Goal: Task Accomplishment & Management: Use online tool/utility

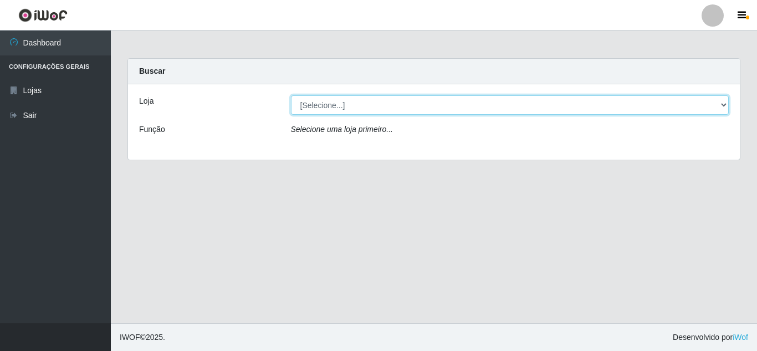
click at [367, 103] on select "[Selecione...] Hiper Queiroz - [GEOGRAPHIC_DATA]" at bounding box center [510, 104] width 438 height 19
select select "513"
click at [291, 95] on select "[Selecione...] Hiper Queiroz - [GEOGRAPHIC_DATA]" at bounding box center [510, 104] width 438 height 19
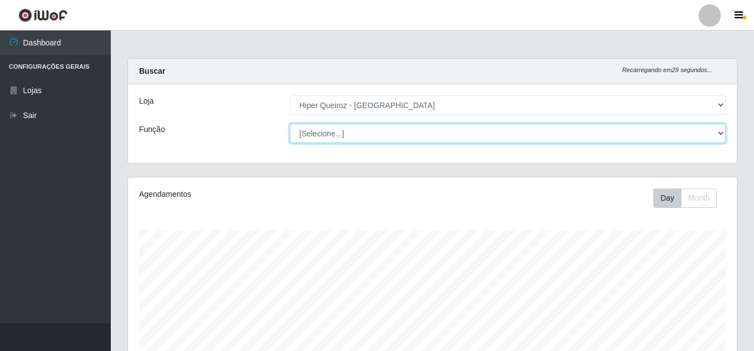
click at [359, 135] on select "[Selecione...] Embalador Embalador + Embalador ++ Operador de Caixa Operador de…" at bounding box center [508, 133] width 436 height 19
select select "1"
click at [290, 124] on select "[Selecione...] Embalador Embalador + Embalador ++ Operador de Caixa Operador de…" at bounding box center [508, 133] width 436 height 19
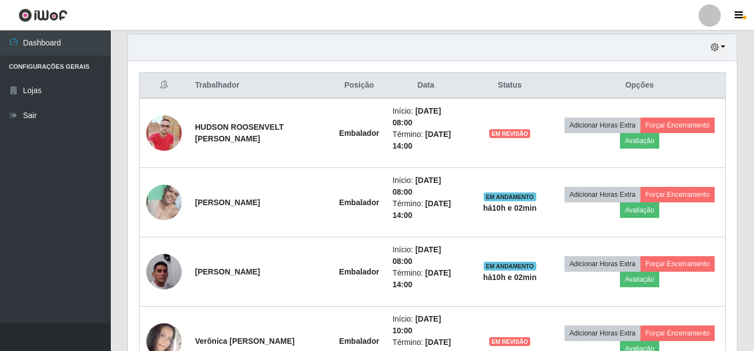
scroll to position [388, 0]
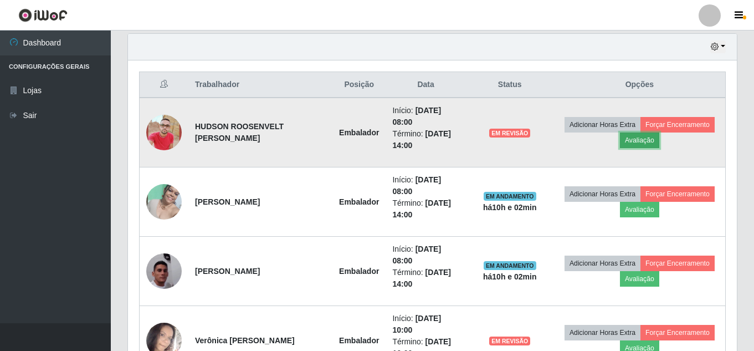
click at [644, 140] on button "Avaliação" at bounding box center [639, 140] width 39 height 16
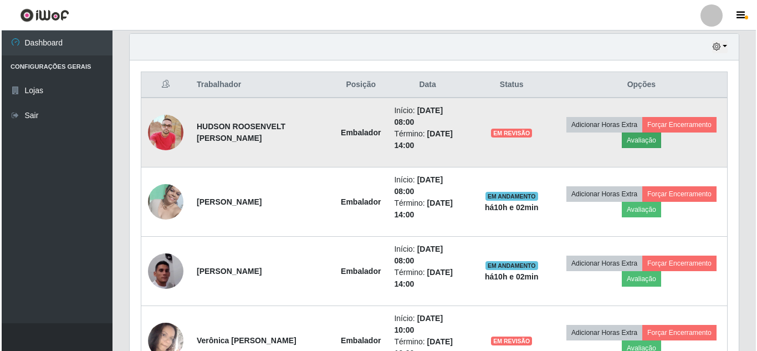
scroll to position [230, 604]
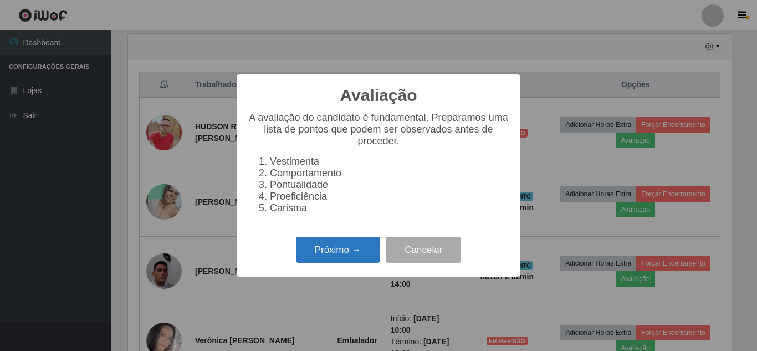
click at [327, 257] on button "Próximo →" at bounding box center [338, 250] width 84 height 26
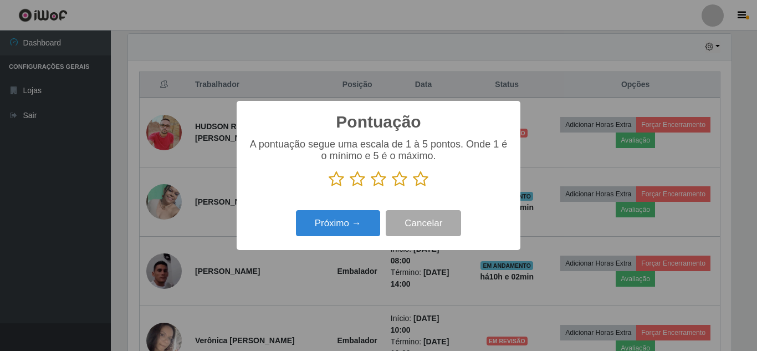
click at [425, 183] on icon at bounding box center [421, 179] width 16 height 17
click at [413, 187] on input "radio" at bounding box center [413, 187] width 0 height 0
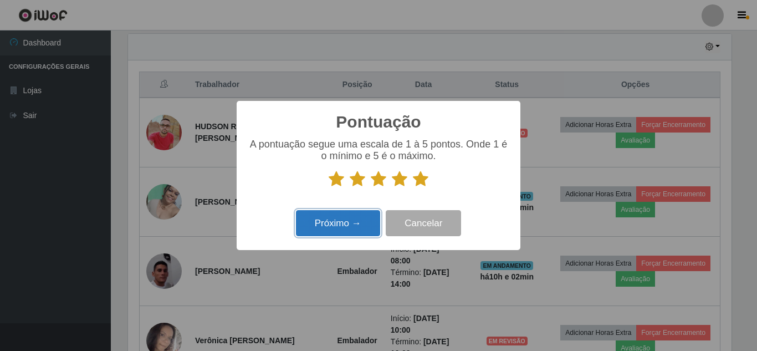
click at [340, 218] on button "Próximo →" at bounding box center [338, 223] width 84 height 26
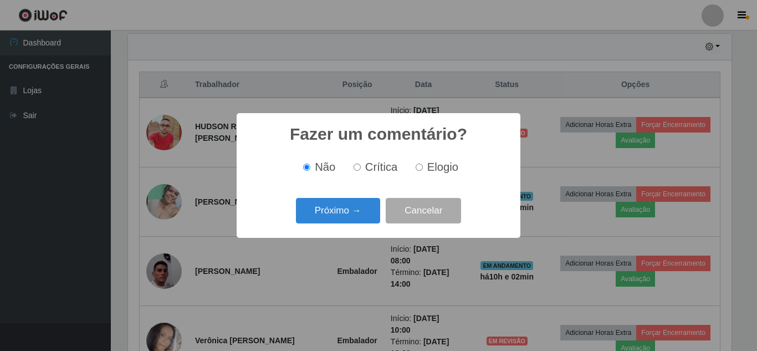
click at [421, 170] on input "Elogio" at bounding box center [419, 167] width 7 height 7
radio input "true"
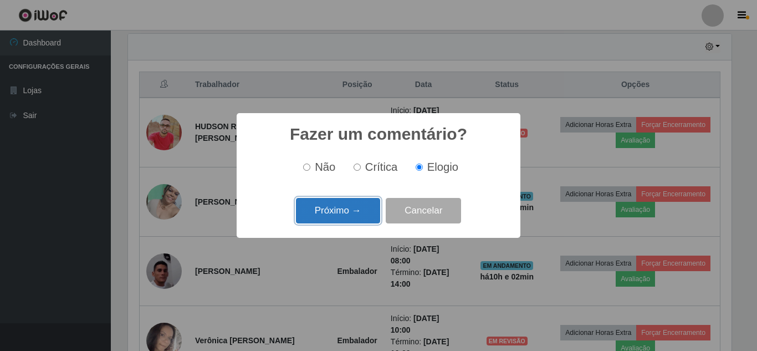
click at [336, 217] on button "Próximo →" at bounding box center [338, 211] width 84 height 26
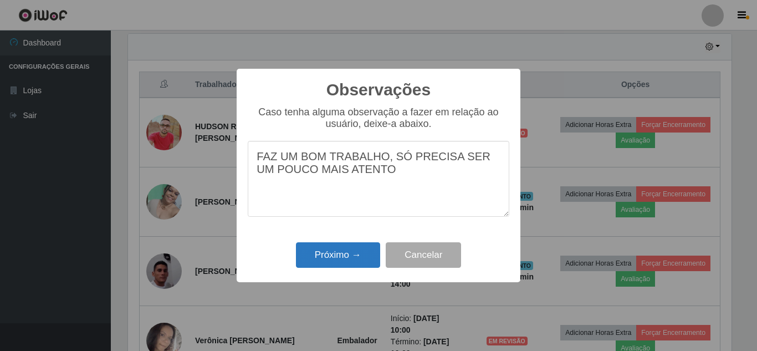
type textarea "FAZ UM BOM TRABALHO, SÓ PRECISA SER UM POUCO MAIS ATENTO"
click at [355, 251] on button "Próximo →" at bounding box center [338, 255] width 84 height 26
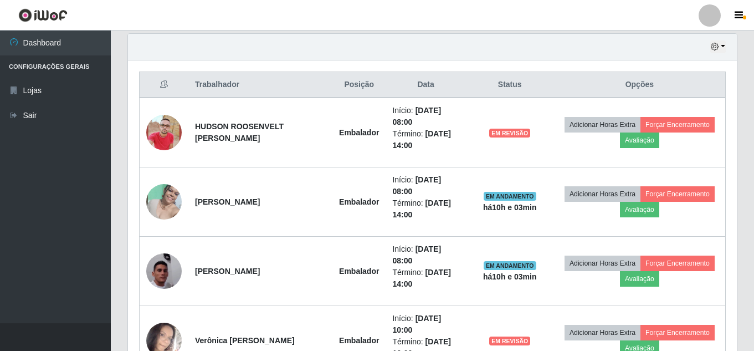
scroll to position [230, 609]
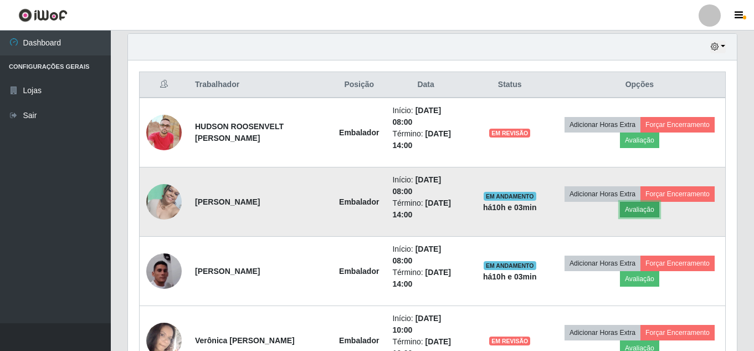
click at [643, 211] on button "Avaliação" at bounding box center [639, 210] width 39 height 16
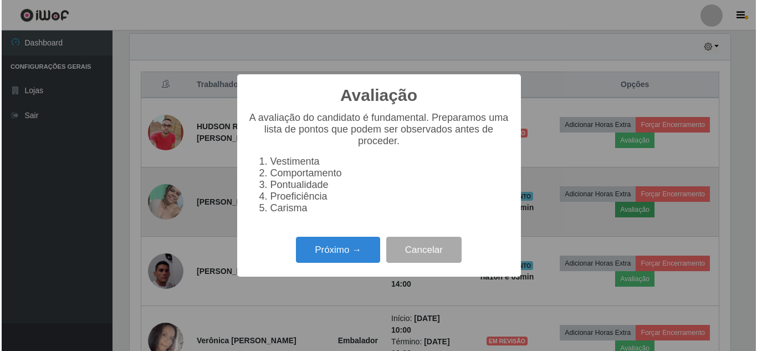
scroll to position [230, 604]
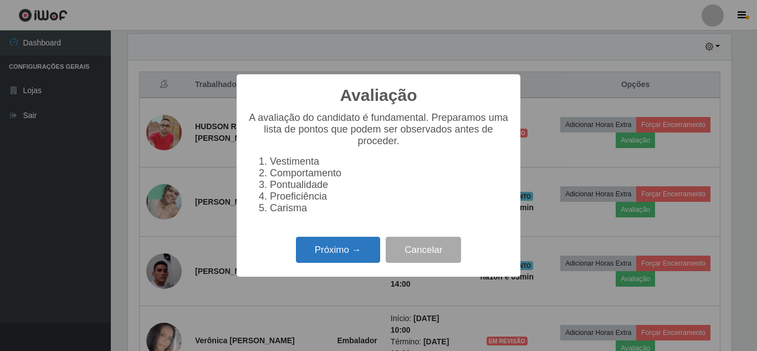
click at [340, 252] on button "Próximo →" at bounding box center [338, 250] width 84 height 26
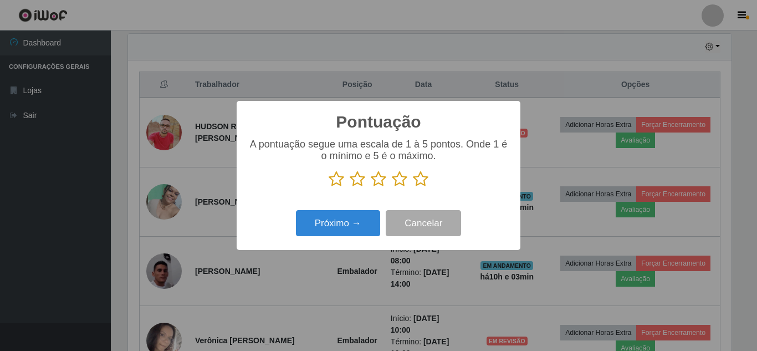
click at [417, 180] on icon at bounding box center [421, 179] width 16 height 17
click at [413, 187] on input "radio" at bounding box center [413, 187] width 0 height 0
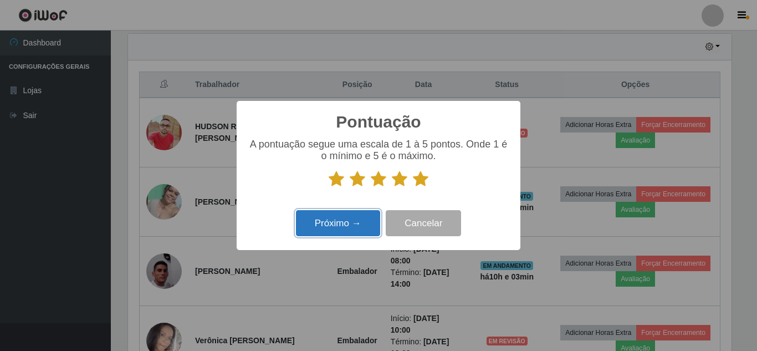
click at [343, 222] on button "Próximo →" at bounding box center [338, 223] width 84 height 26
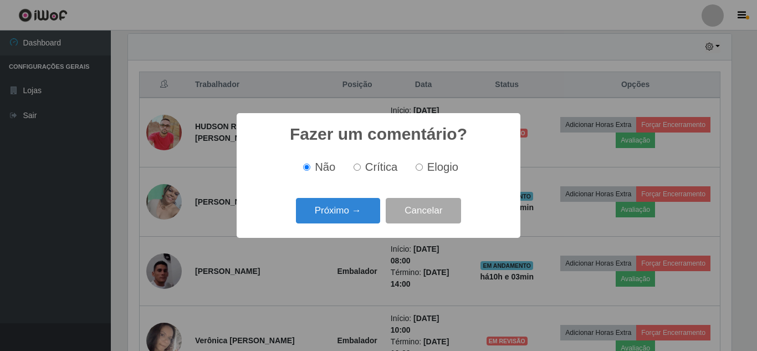
click at [423, 168] on label "Elogio" at bounding box center [434, 167] width 47 height 13
click at [423, 168] on input "Elogio" at bounding box center [419, 167] width 7 height 7
radio input "true"
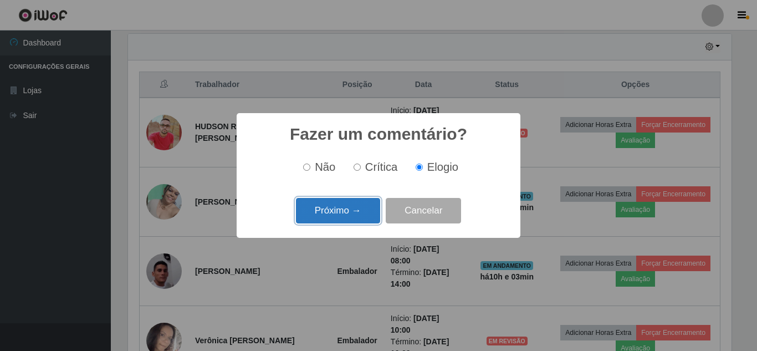
click at [354, 207] on button "Próximo →" at bounding box center [338, 211] width 84 height 26
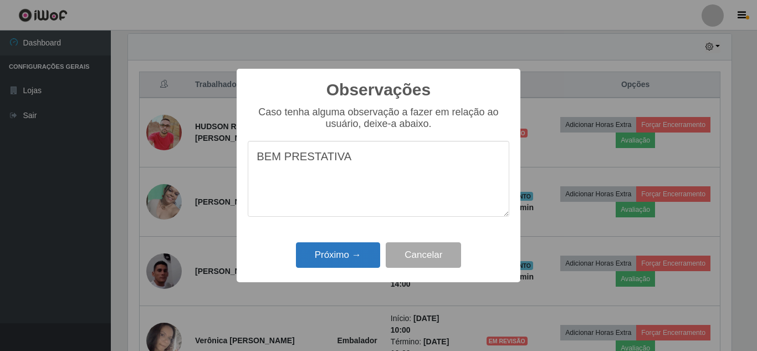
type textarea "BEM PRESTATIVA"
click at [355, 258] on button "Próximo →" at bounding box center [338, 255] width 84 height 26
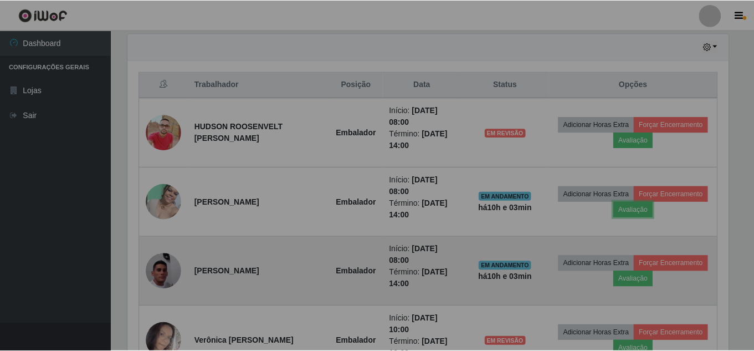
scroll to position [230, 609]
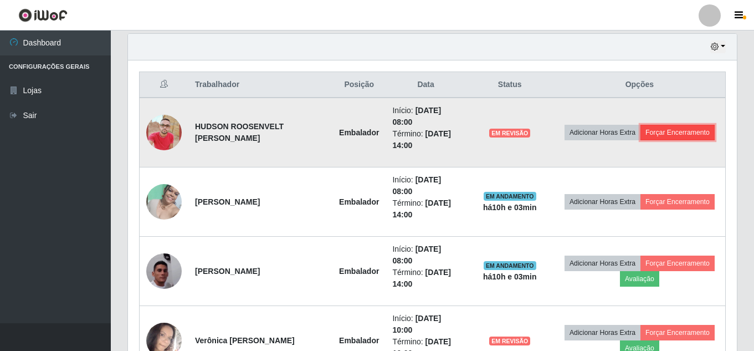
click at [681, 131] on button "Forçar Encerramento" at bounding box center [678, 133] width 74 height 16
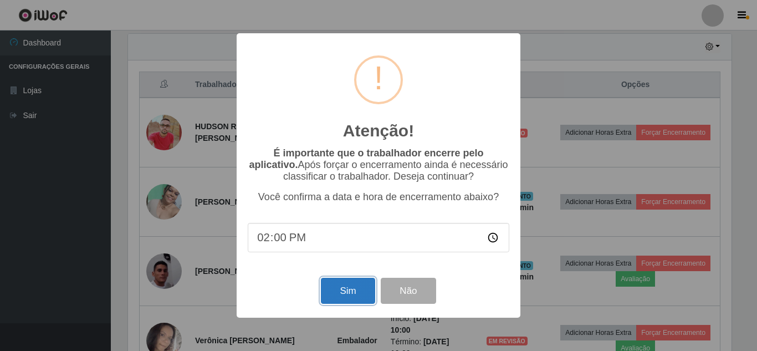
click at [351, 299] on button "Sim" at bounding box center [348, 291] width 54 height 26
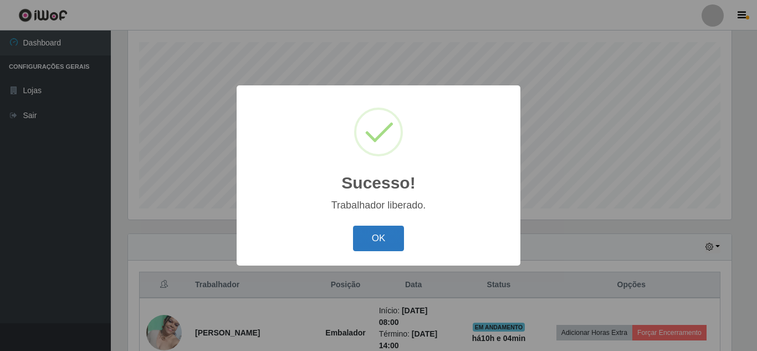
click at [375, 233] on button "OK" at bounding box center [379, 239] width 52 height 26
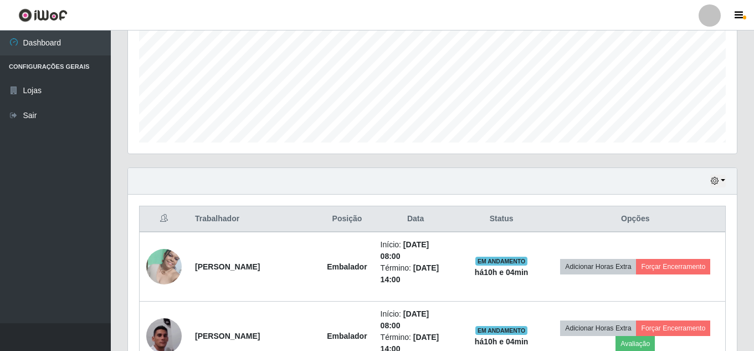
scroll to position [354, 0]
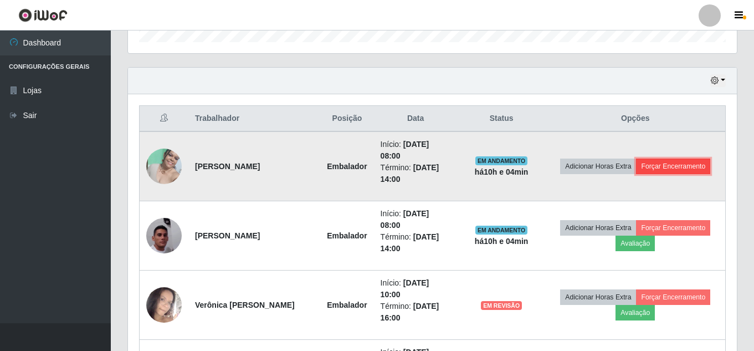
click at [685, 162] on button "Forçar Encerramento" at bounding box center [673, 167] width 74 height 16
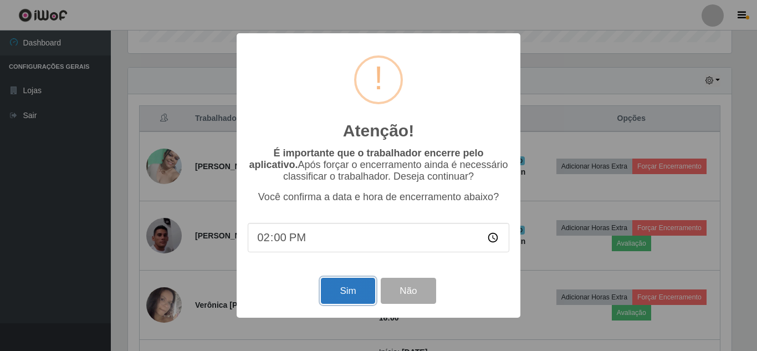
click at [336, 298] on button "Sim" at bounding box center [348, 291] width 54 height 26
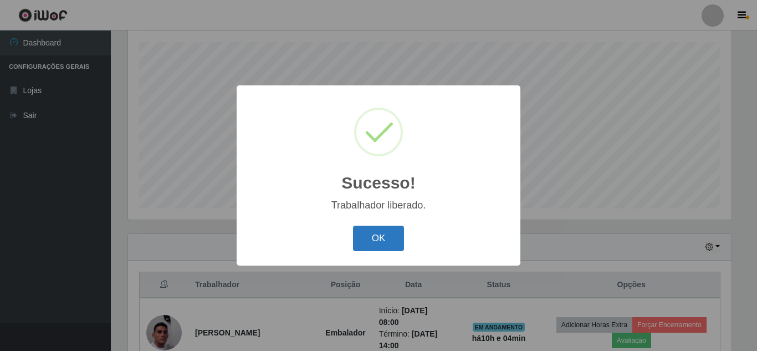
click at [369, 244] on button "OK" at bounding box center [379, 239] width 52 height 26
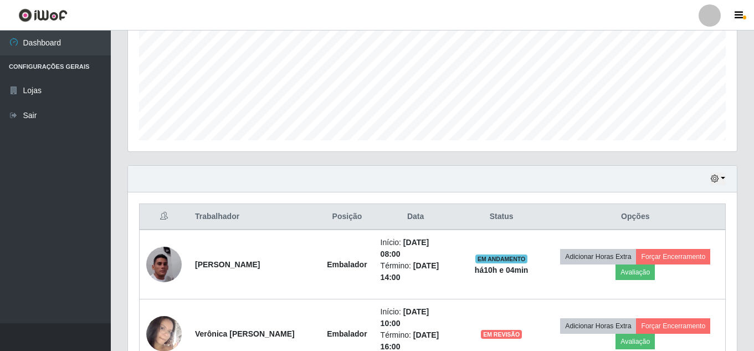
scroll to position [410, 0]
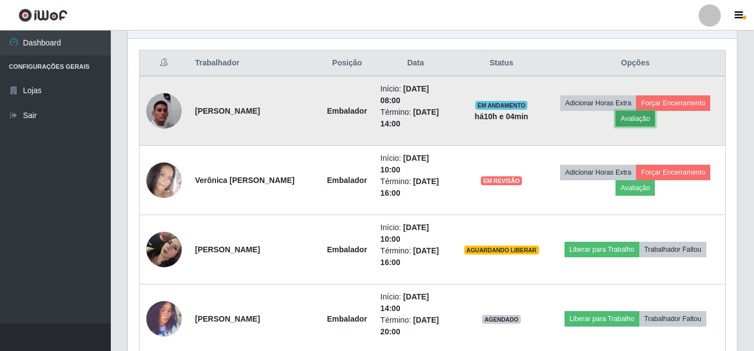
click at [642, 116] on button "Avaliação" at bounding box center [635, 119] width 39 height 16
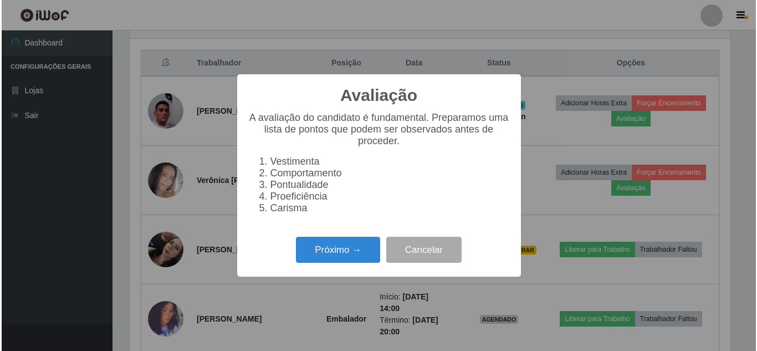
scroll to position [0, 0]
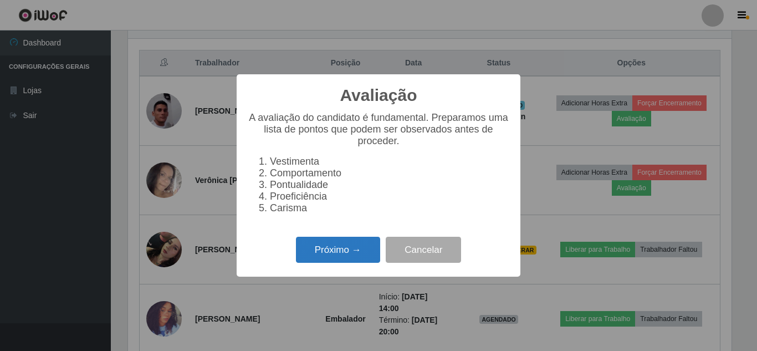
click at [308, 258] on button "Próximo →" at bounding box center [338, 250] width 84 height 26
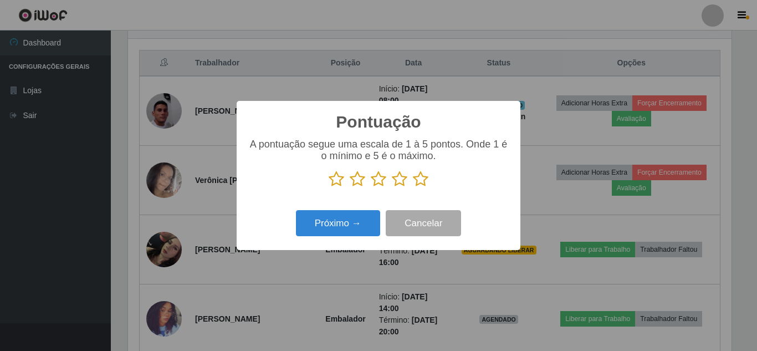
click at [381, 179] on icon at bounding box center [379, 179] width 16 height 17
click at [371, 187] on input "radio" at bounding box center [371, 187] width 0 height 0
click at [351, 223] on button "Próximo →" at bounding box center [338, 223] width 84 height 26
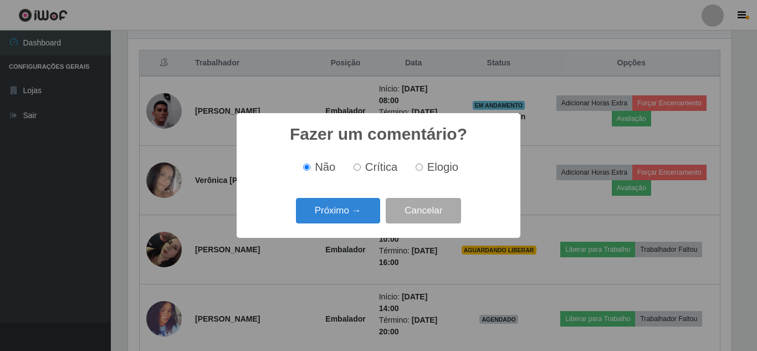
click at [420, 170] on input "Elogio" at bounding box center [419, 167] width 7 height 7
radio input "true"
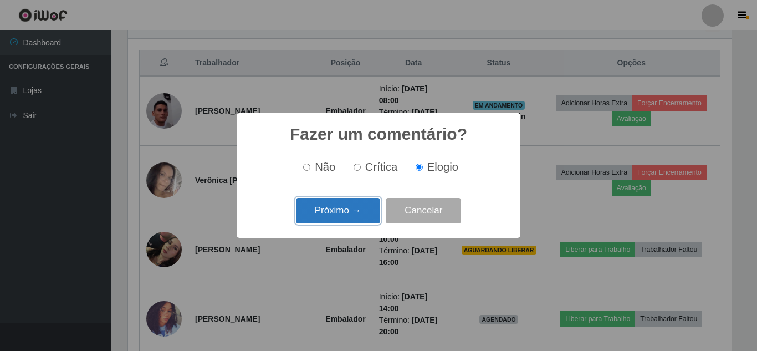
click at [350, 207] on button "Próximo →" at bounding box center [338, 211] width 84 height 26
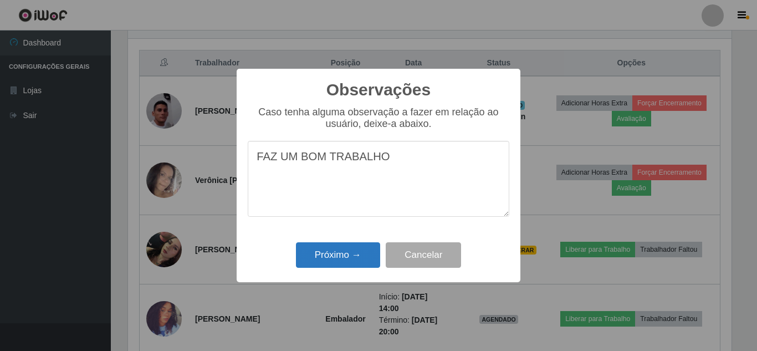
type textarea "FAZ UM BOM TRABALHO"
click at [322, 252] on button "Próximo →" at bounding box center [338, 255] width 84 height 26
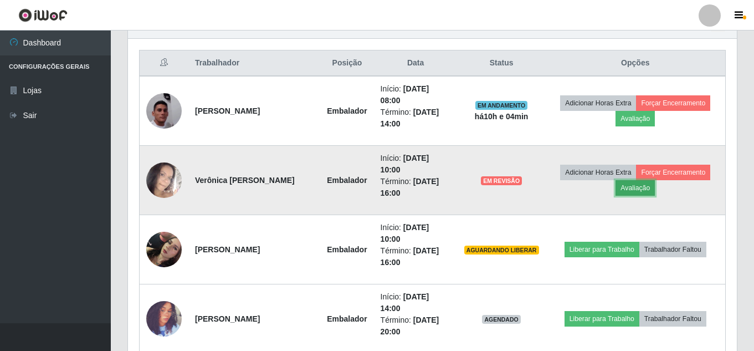
click at [640, 187] on button "Avaliação" at bounding box center [635, 188] width 39 height 16
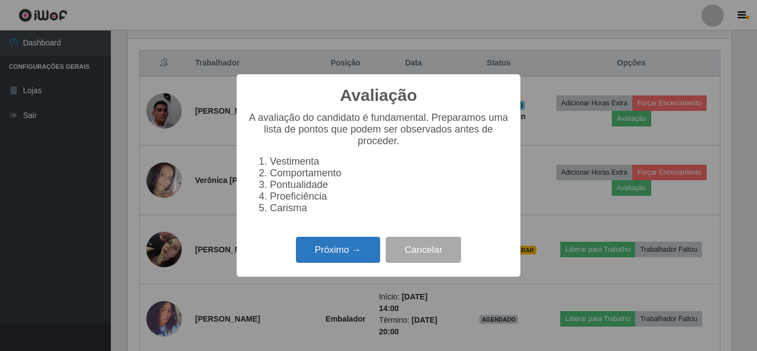
click at [344, 258] on button "Próximo →" at bounding box center [338, 250] width 84 height 26
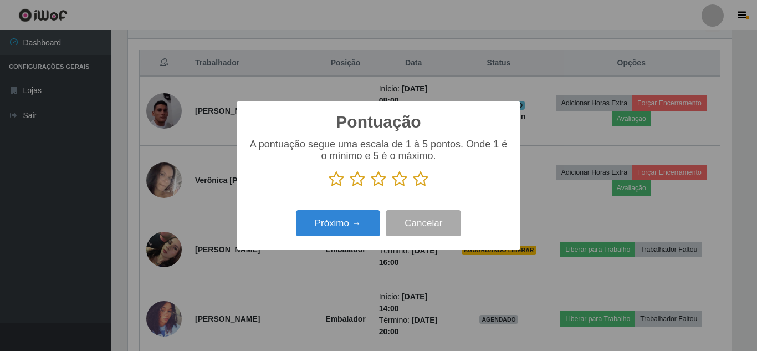
click at [419, 180] on icon at bounding box center [421, 179] width 16 height 17
click at [413, 187] on input "radio" at bounding box center [413, 187] width 0 height 0
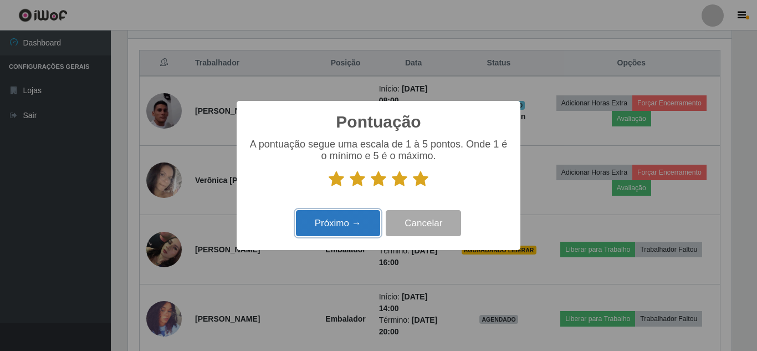
click at [350, 227] on button "Próximo →" at bounding box center [338, 223] width 84 height 26
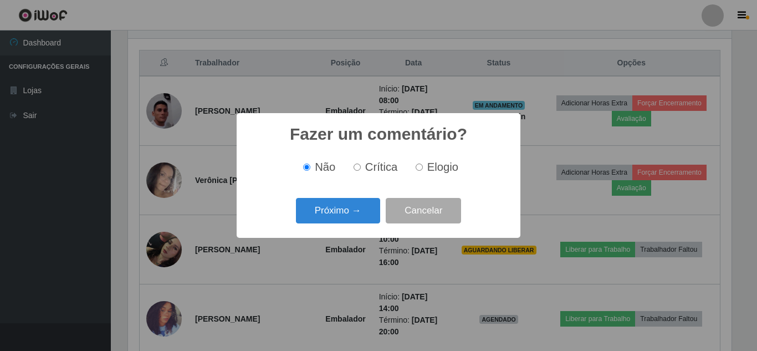
click at [423, 170] on label "Elogio" at bounding box center [434, 167] width 47 height 13
click at [423, 170] on input "Elogio" at bounding box center [419, 167] width 7 height 7
radio input "true"
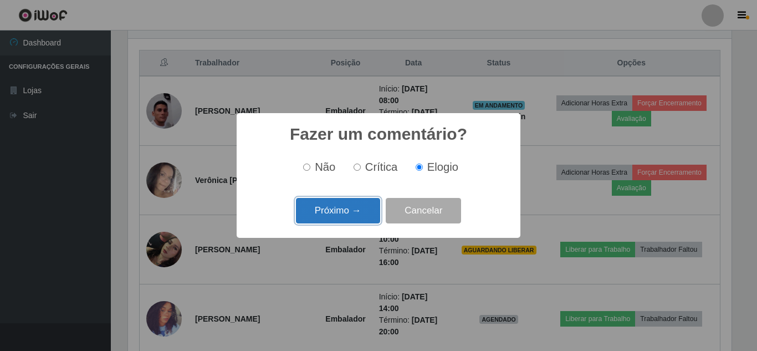
click at [356, 211] on button "Próximo →" at bounding box center [338, 211] width 84 height 26
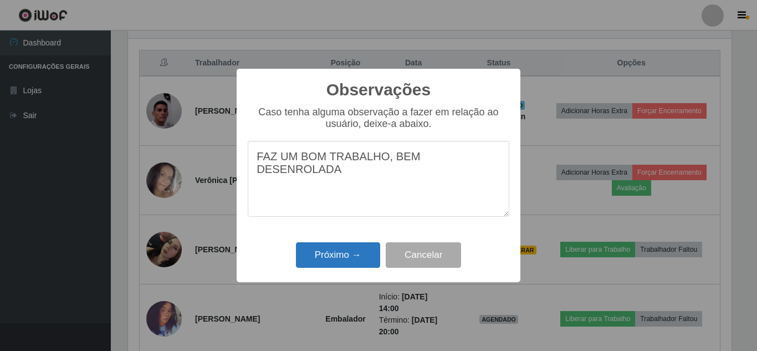
type textarea "FAZ UM BOM TRABALHO, BEM DESENROLADA"
click at [329, 261] on button "Próximo →" at bounding box center [338, 255] width 84 height 26
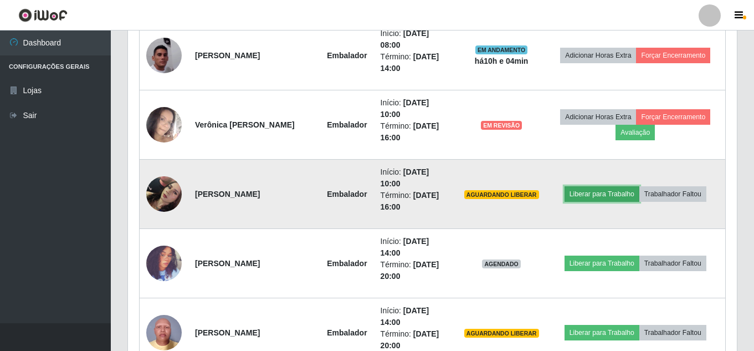
click at [609, 197] on button "Liberar para Trabalho" at bounding box center [602, 194] width 75 height 16
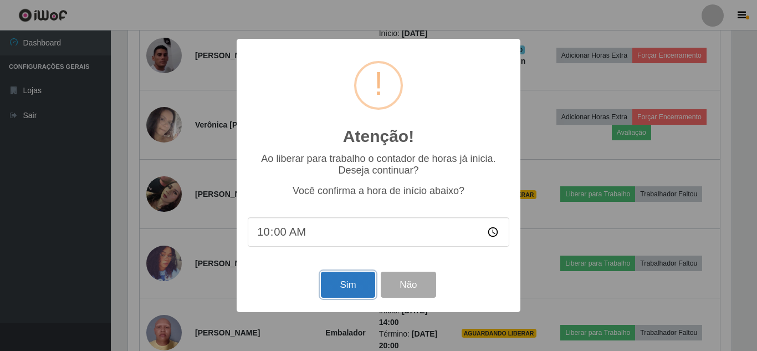
click at [344, 287] on button "Sim" at bounding box center [348, 285] width 54 height 26
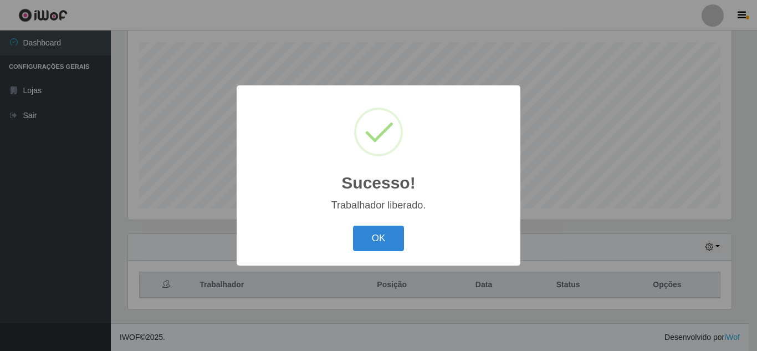
click at [595, 262] on div "Sucesso! × Trabalhador liberado. OK Cancel" at bounding box center [378, 175] width 757 height 351
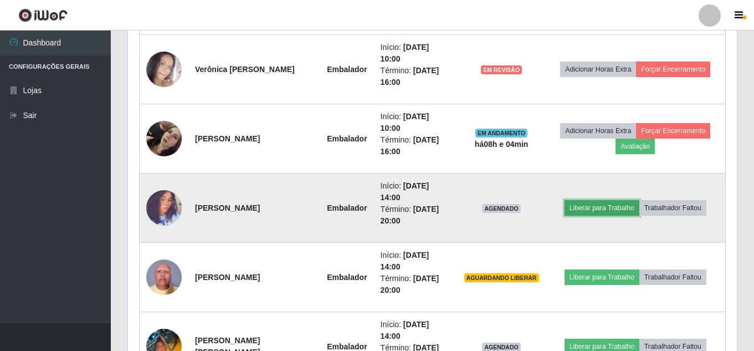
click at [601, 207] on button "Liberar para Trabalho" at bounding box center [602, 208] width 75 height 16
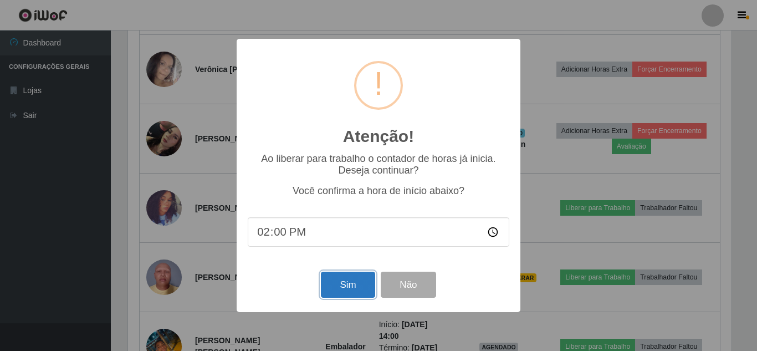
click at [346, 288] on button "Sim" at bounding box center [348, 285] width 54 height 26
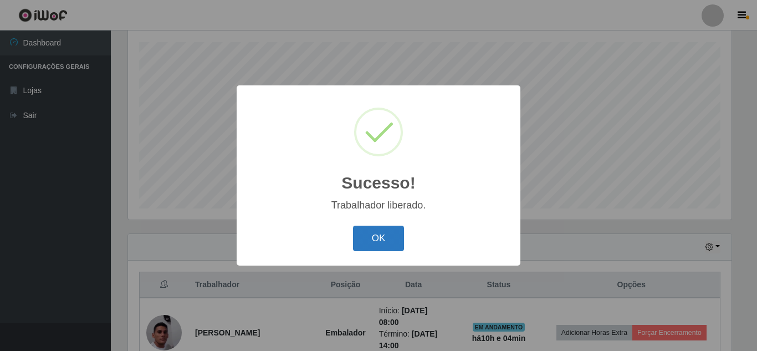
click at [370, 234] on button "OK" at bounding box center [379, 239] width 52 height 26
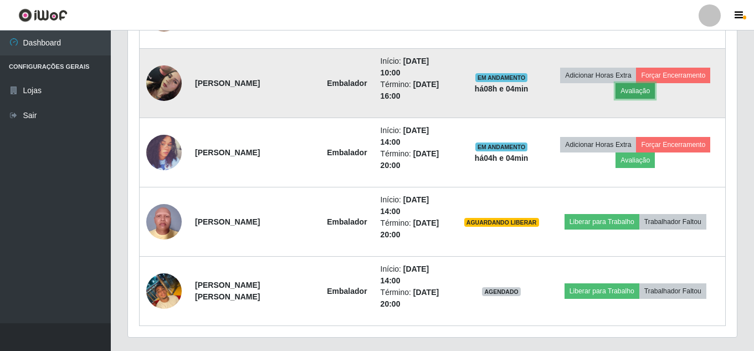
click at [637, 93] on button "Avaliação" at bounding box center [635, 91] width 39 height 16
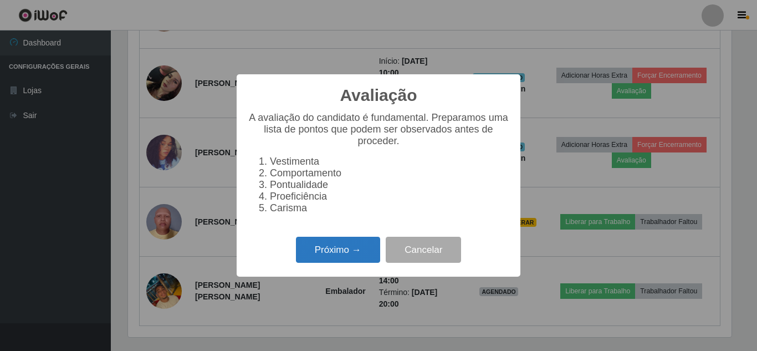
click at [354, 263] on button "Próximo →" at bounding box center [338, 250] width 84 height 26
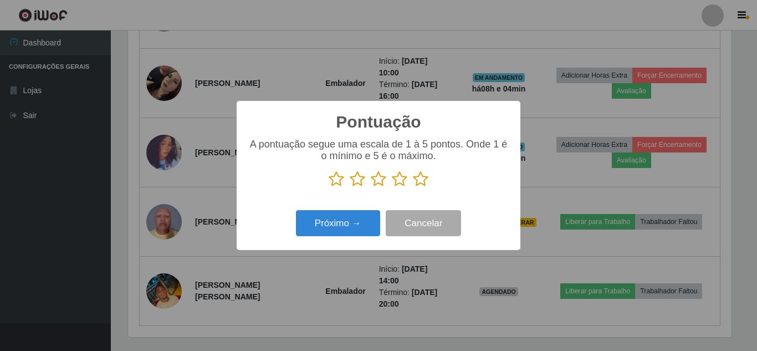
click at [418, 180] on icon at bounding box center [421, 179] width 16 height 17
click at [413, 187] on input "radio" at bounding box center [413, 187] width 0 height 0
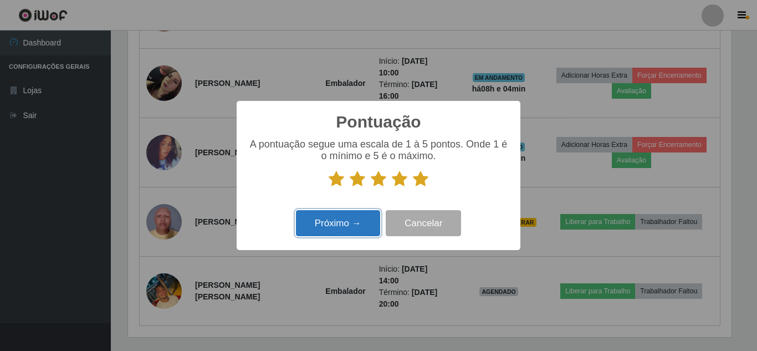
click at [317, 221] on button "Próximo →" at bounding box center [338, 223] width 84 height 26
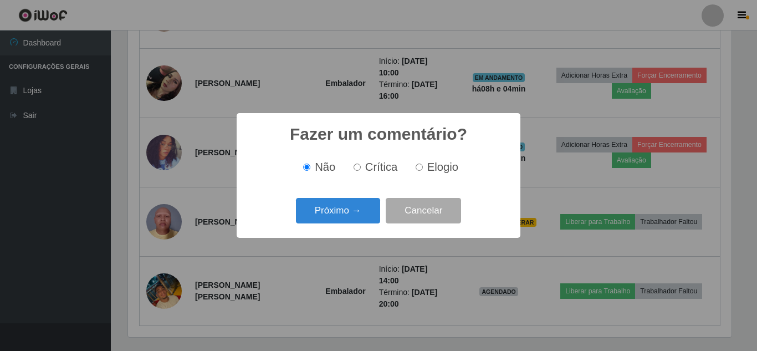
drag, startPoint x: 420, startPoint y: 170, endPoint x: 361, endPoint y: 187, distance: 61.2
click at [419, 169] on input "Elogio" at bounding box center [419, 167] width 7 height 7
radio input "true"
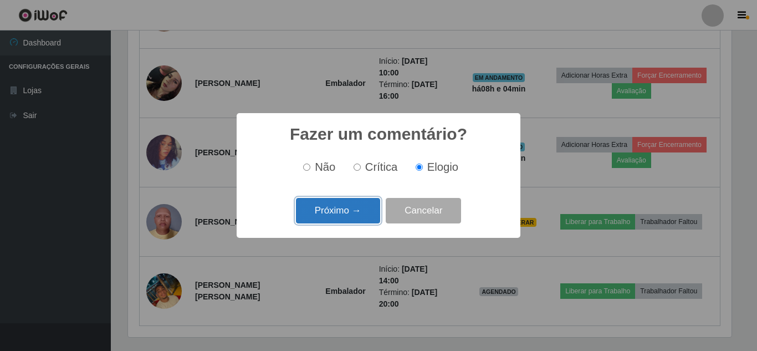
click at [323, 217] on button "Próximo →" at bounding box center [338, 211] width 84 height 26
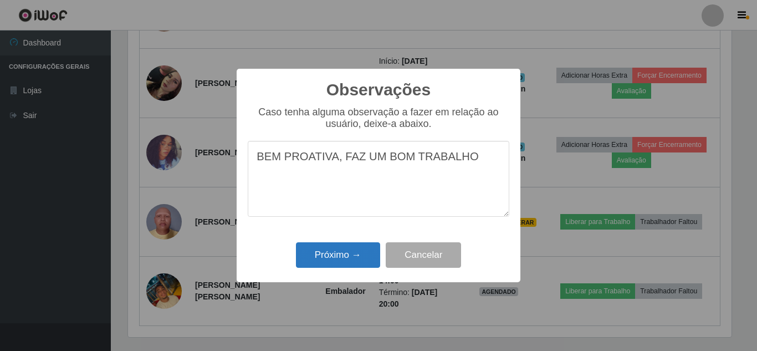
type textarea "BEM PROATIVA, FAZ UM BOM TRABALHO"
click at [318, 252] on button "Próximo →" at bounding box center [338, 255] width 84 height 26
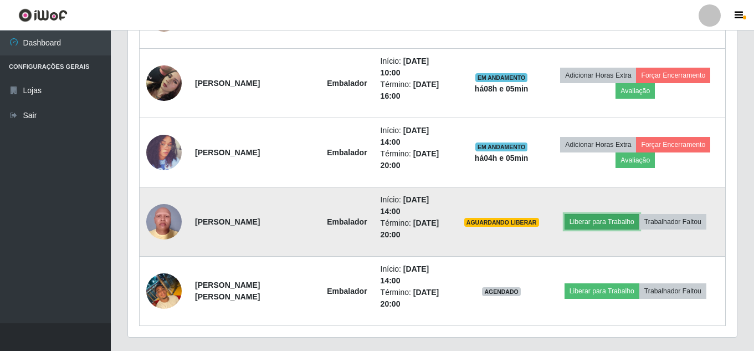
click at [611, 222] on button "Liberar para Trabalho" at bounding box center [602, 222] width 75 height 16
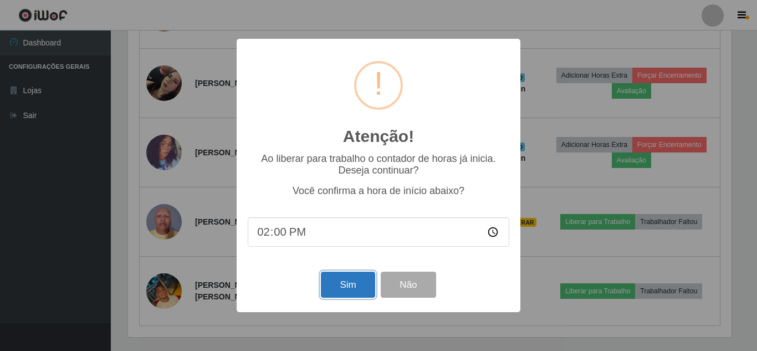
click at [360, 286] on button "Sim" at bounding box center [348, 285] width 54 height 26
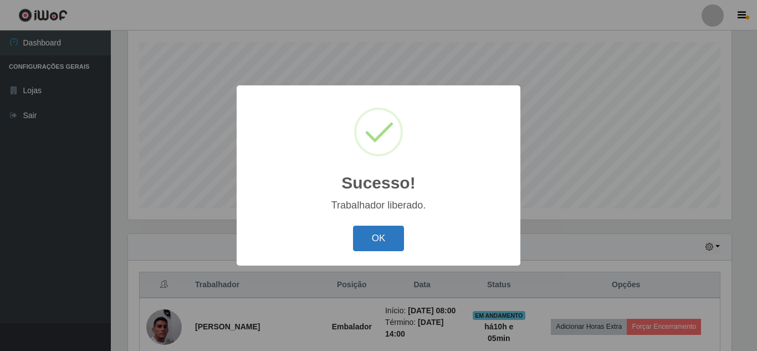
click at [385, 247] on button "OK" at bounding box center [379, 239] width 52 height 26
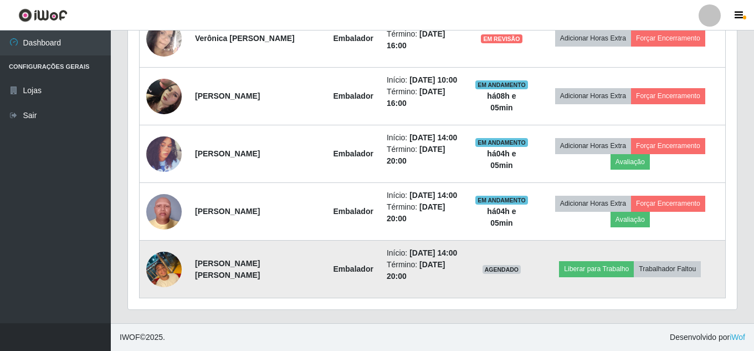
click at [170, 268] on img at bounding box center [163, 269] width 35 height 47
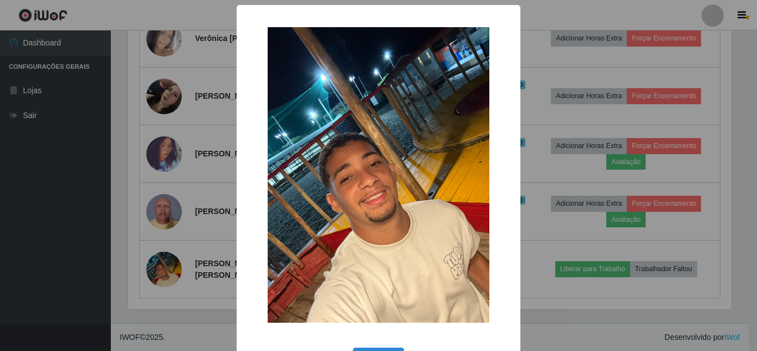
click at [211, 261] on div "× OK Cancel" at bounding box center [378, 175] width 757 height 351
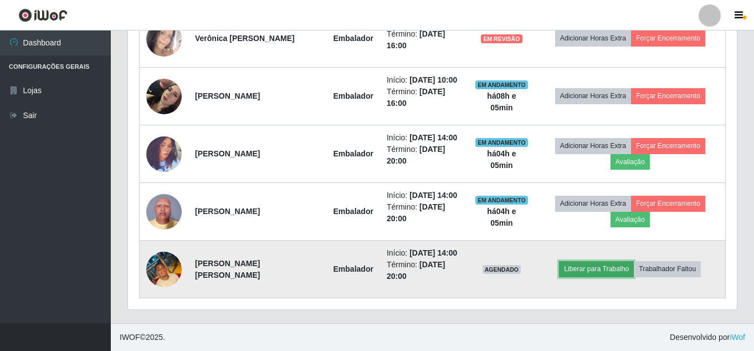
click at [611, 264] on button "Liberar para Trabalho" at bounding box center [596, 269] width 75 height 16
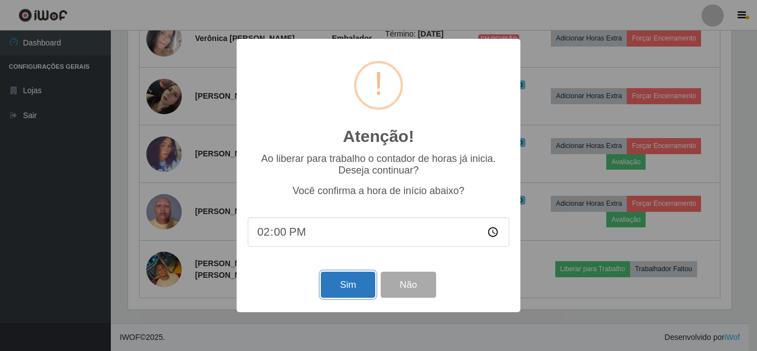
click at [341, 286] on button "Sim" at bounding box center [348, 285] width 54 height 26
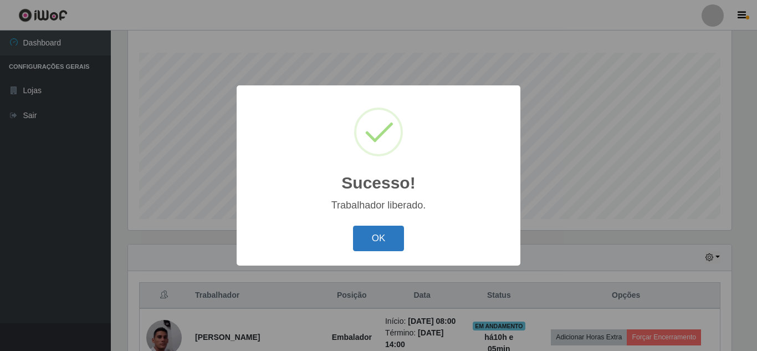
click at [364, 237] on button "OK" at bounding box center [379, 239] width 52 height 26
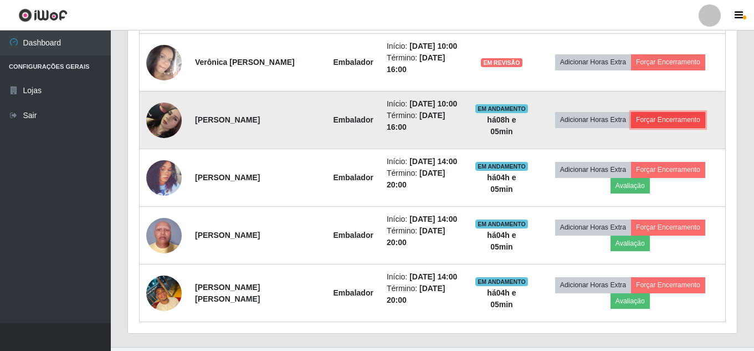
click at [660, 127] on button "Forçar Encerramento" at bounding box center [668, 120] width 74 height 16
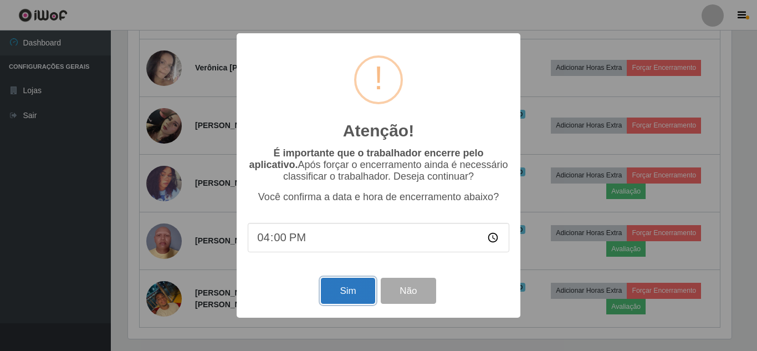
click at [334, 292] on button "Sim" at bounding box center [348, 291] width 54 height 26
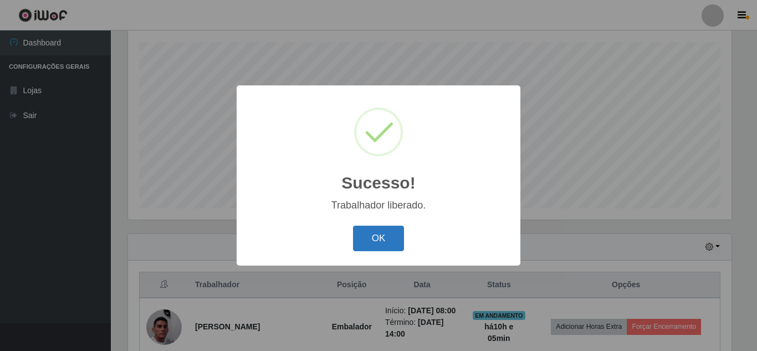
click at [369, 239] on button "OK" at bounding box center [379, 239] width 52 height 26
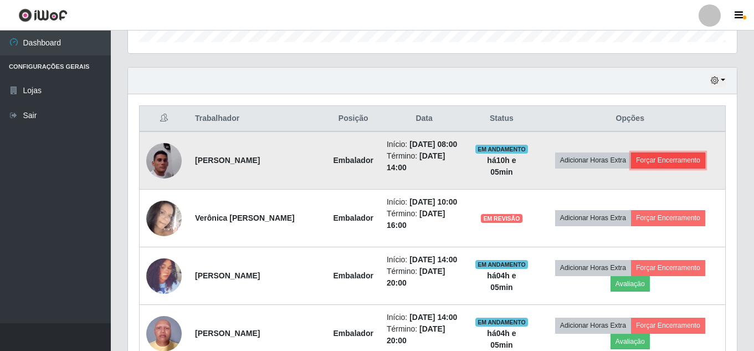
click at [680, 168] on button "Forçar Encerramento" at bounding box center [668, 160] width 74 height 16
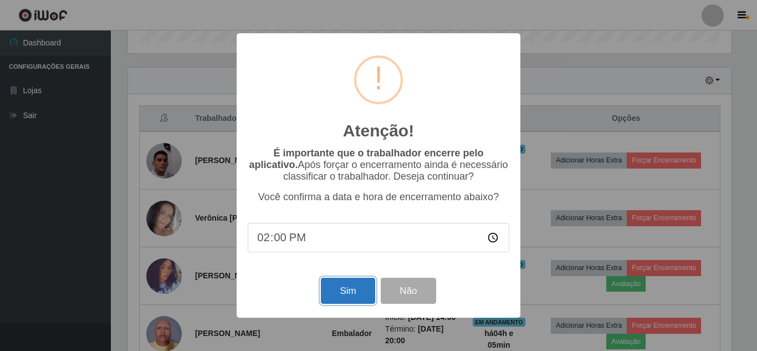
click at [357, 294] on button "Sim" at bounding box center [348, 291] width 54 height 26
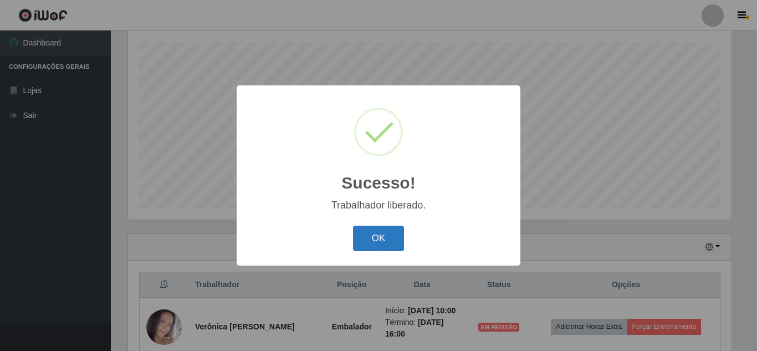
click at [381, 240] on button "OK" at bounding box center [379, 239] width 52 height 26
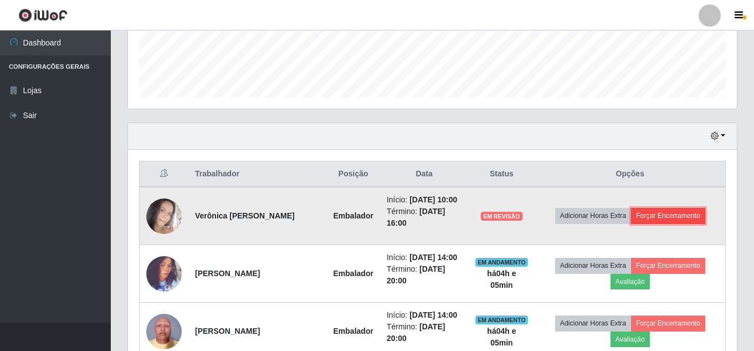
click at [680, 222] on button "Forçar Encerramento" at bounding box center [668, 216] width 74 height 16
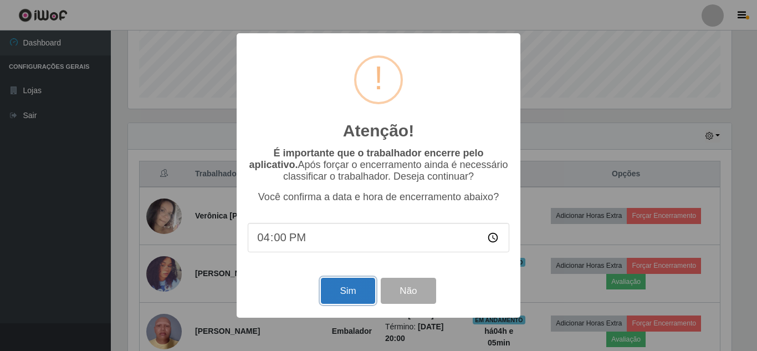
click at [355, 288] on button "Sim" at bounding box center [348, 291] width 54 height 26
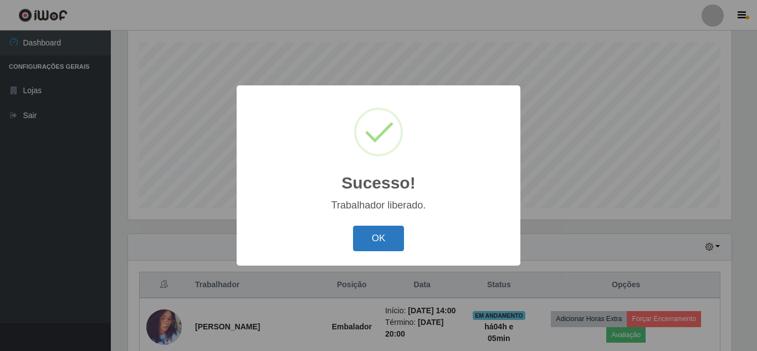
click at [384, 239] on button "OK" at bounding box center [379, 239] width 52 height 26
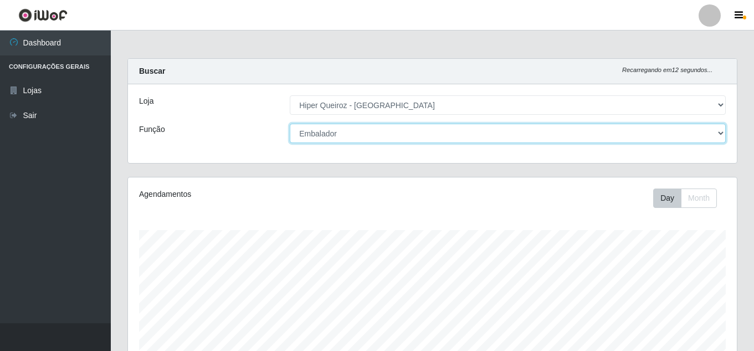
click at [351, 130] on select "[Selecione...] Embalador Embalador + Embalador ++ Operador de Caixa Operador de…" at bounding box center [508, 133] width 436 height 19
click at [290, 124] on select "[Selecione...] Embalador Embalador + Embalador ++ Operador de Caixa Operador de…" at bounding box center [508, 133] width 436 height 19
click at [364, 134] on select "[Selecione...] Embalador Embalador + Embalador ++ Operador de Caixa Operador de…" at bounding box center [508, 133] width 436 height 19
click at [290, 124] on select "[Selecione...] Embalador Embalador + Embalador ++ Operador de Caixa Operador de…" at bounding box center [508, 133] width 436 height 19
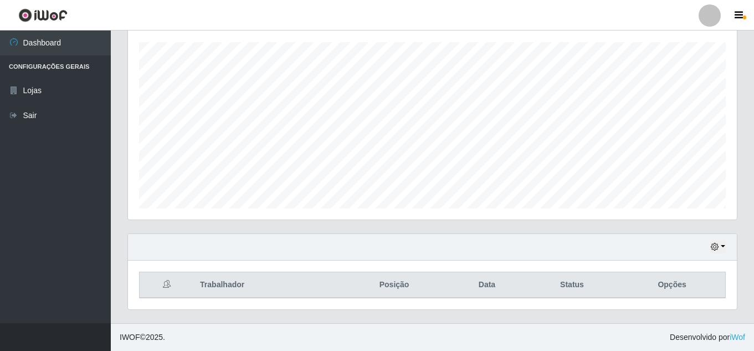
click at [710, 247] on div "Hoje 1 dia 3 dias 1 Semana Não encerrados" at bounding box center [432, 247] width 609 height 27
click at [718, 248] on icon "button" at bounding box center [715, 247] width 8 height 8
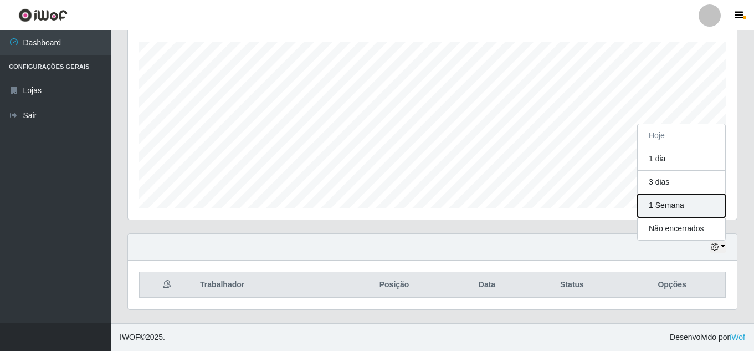
click at [662, 207] on button "1 Semana" at bounding box center [682, 205] width 88 height 23
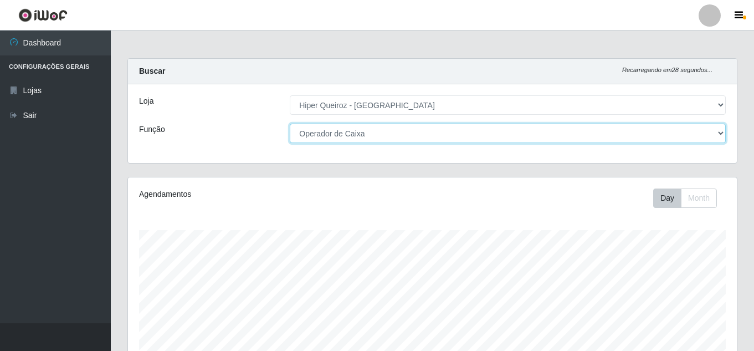
drag, startPoint x: 382, startPoint y: 131, endPoint x: 376, endPoint y: 136, distance: 8.0
click at [382, 131] on select "[Selecione...] Embalador Embalador + Embalador ++ Operador de Caixa Operador de…" at bounding box center [508, 133] width 436 height 19
click at [290, 124] on select "[Selecione...] Embalador Embalador + Embalador ++ Operador de Caixa Operador de…" at bounding box center [508, 133] width 436 height 19
click at [394, 131] on select "[Selecione...] Embalador Embalador + Embalador ++ Operador de Caixa Operador de…" at bounding box center [508, 133] width 436 height 19
select select "73"
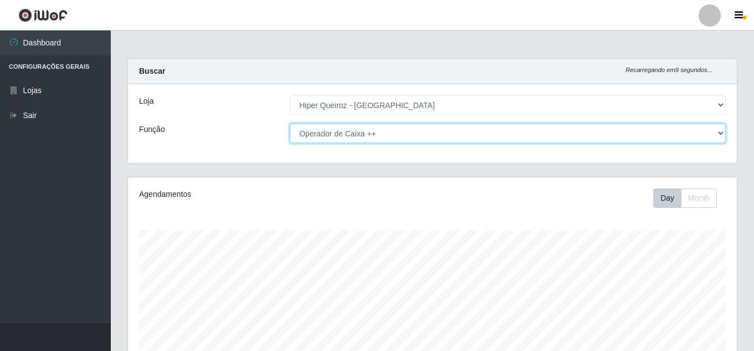
click at [290, 124] on select "[Selecione...] Embalador Embalador + Embalador ++ Operador de Caixa Operador de…" at bounding box center [508, 133] width 436 height 19
